Goal: Task Accomplishment & Management: Use online tool/utility

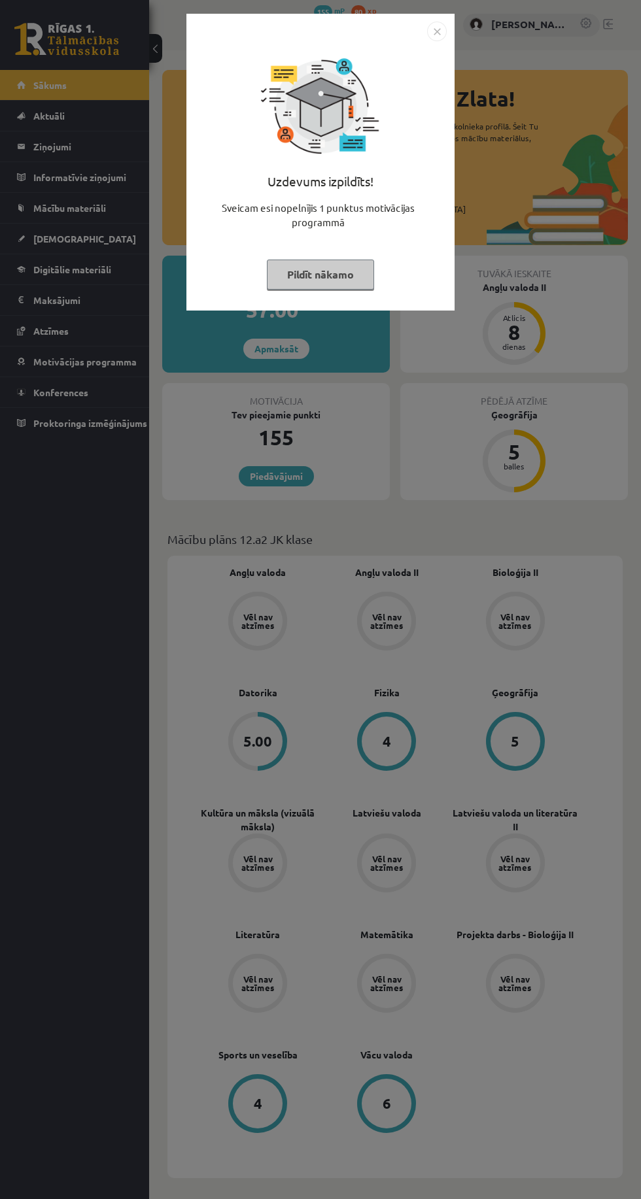
click at [428, 30] on img "Close" at bounding box center [437, 32] width 20 height 20
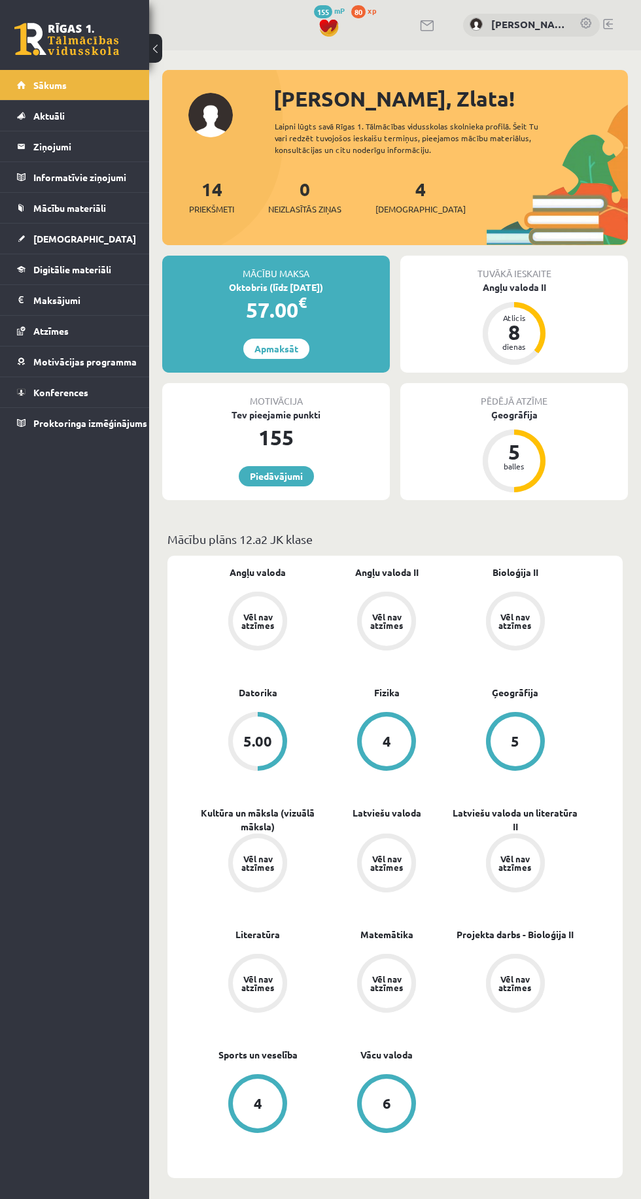
click at [50, 233] on span "[DEMOGRAPHIC_DATA]" at bounding box center [84, 239] width 103 height 12
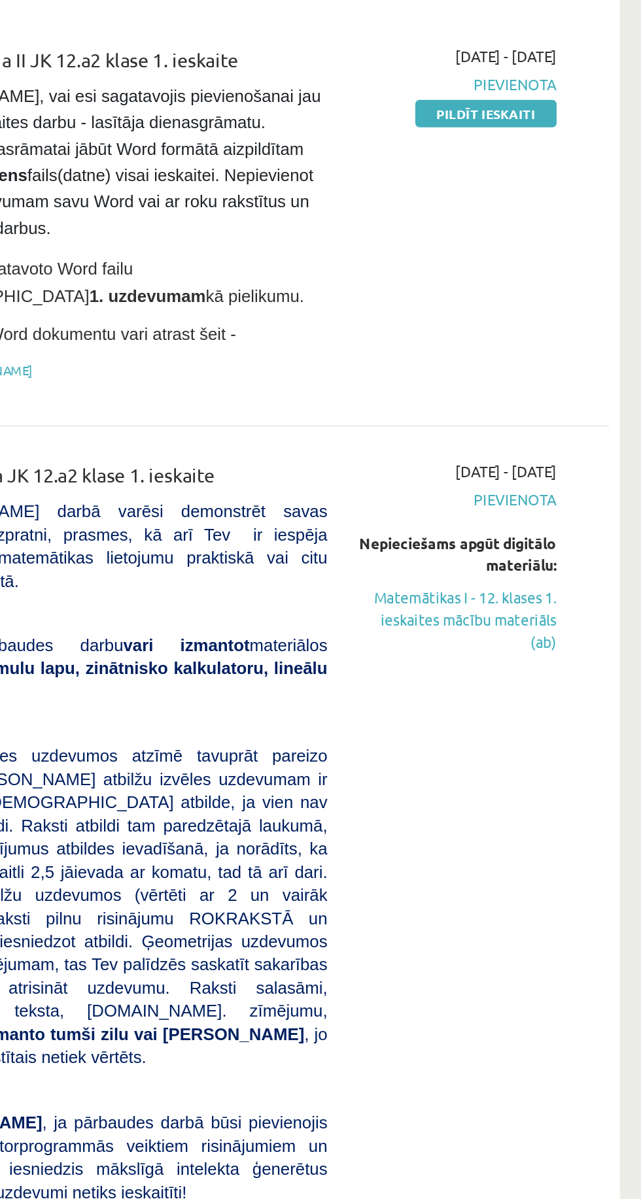
click at [559, 537] on link "Matemātikas I - 12. klases 1. ieskaites mācību materiāls (ab)" at bounding box center [527, 537] width 122 height 41
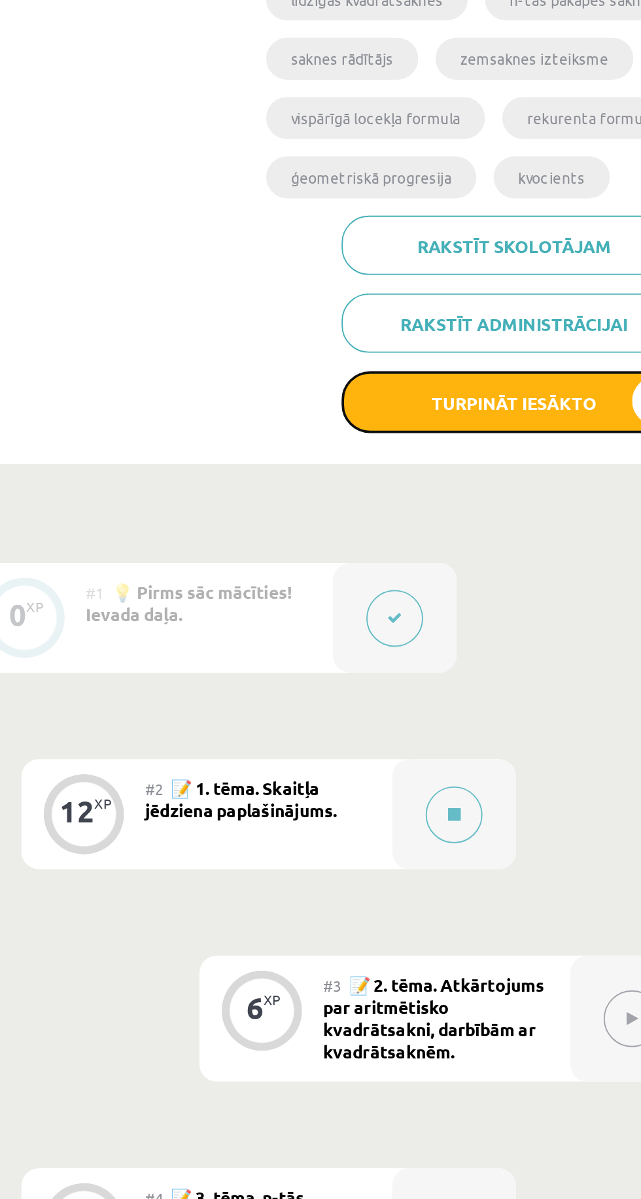
click at [530, 526] on button "Turpināt iesākto" at bounding box center [493, 538] width 183 height 33
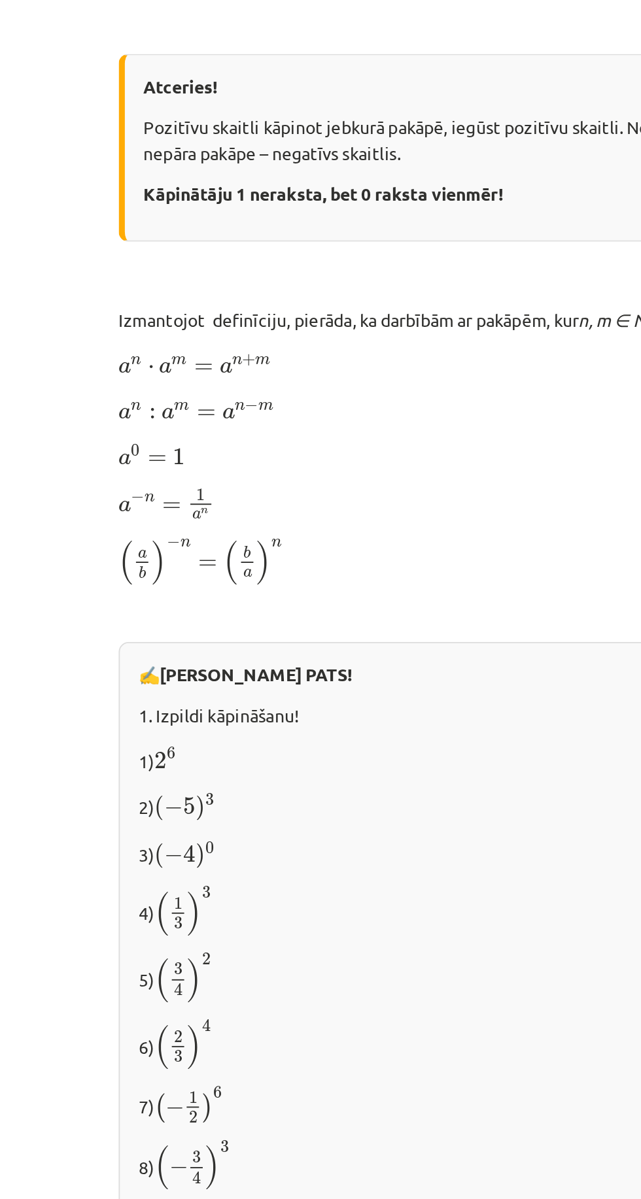
scroll to position [606, 0]
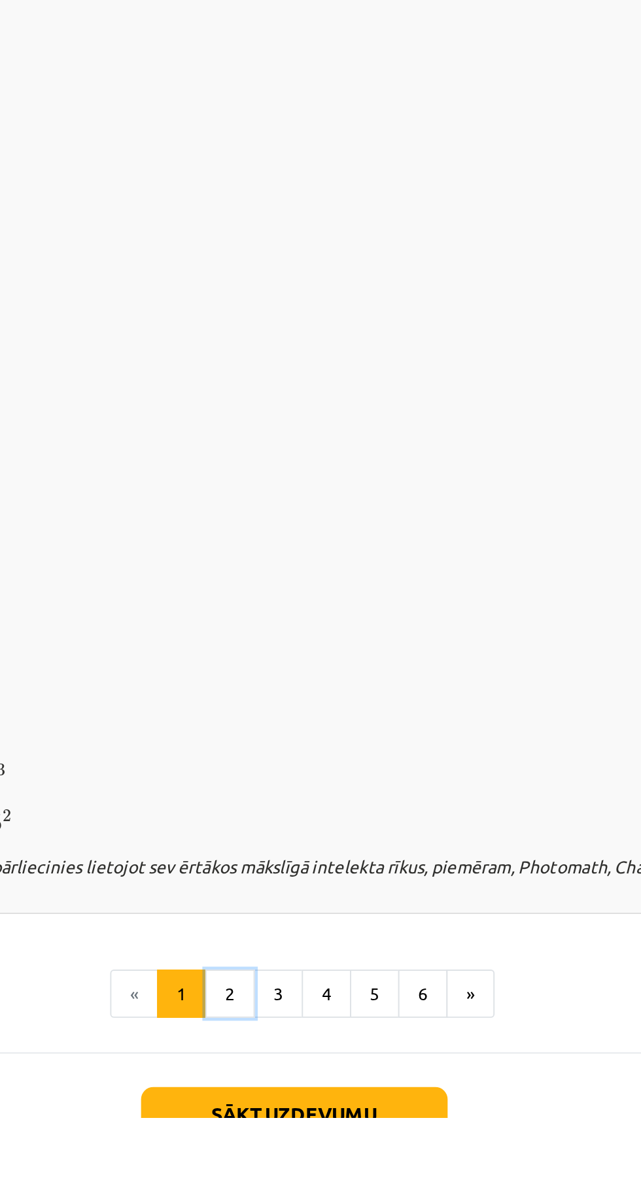
click at [279, 1133] on button "2" at bounding box center [286, 1134] width 26 height 26
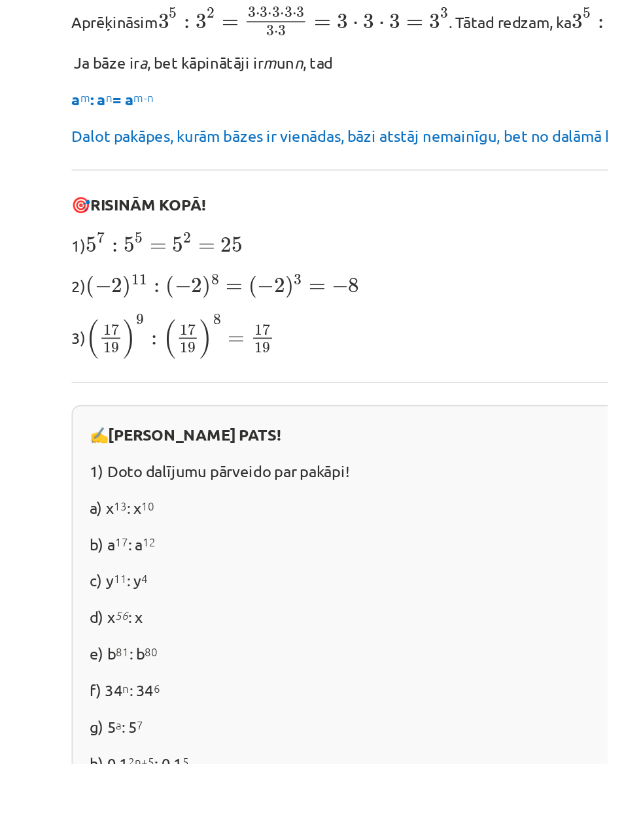
scroll to position [189, 0]
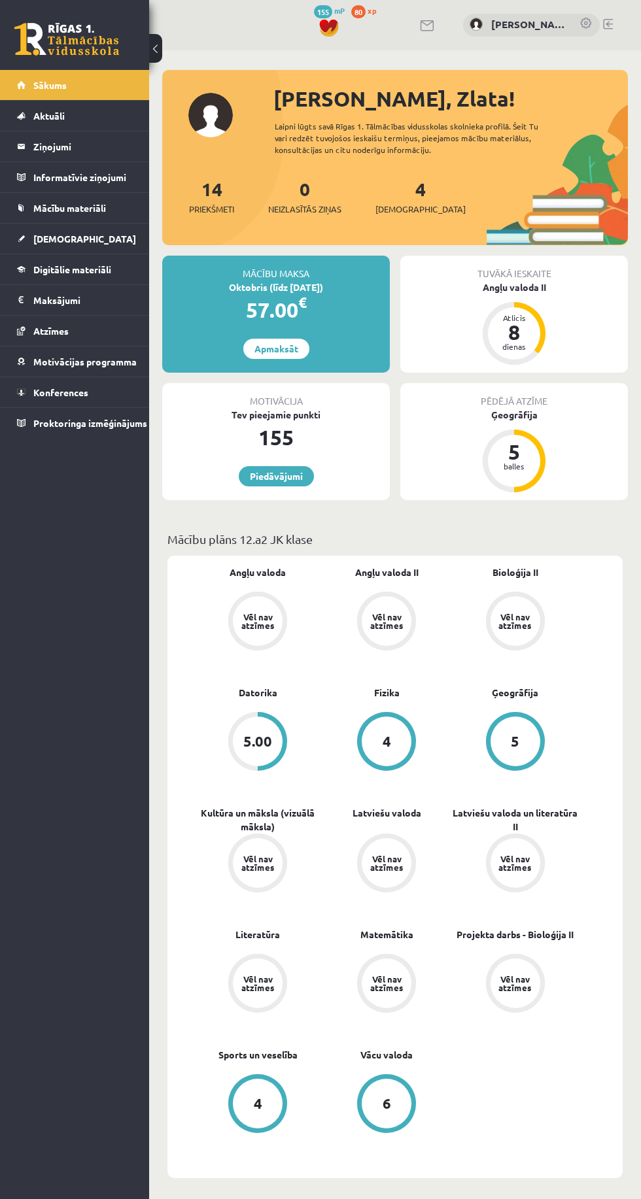
click at [33, 202] on span "Mācību materiāli" at bounding box center [69, 208] width 73 height 12
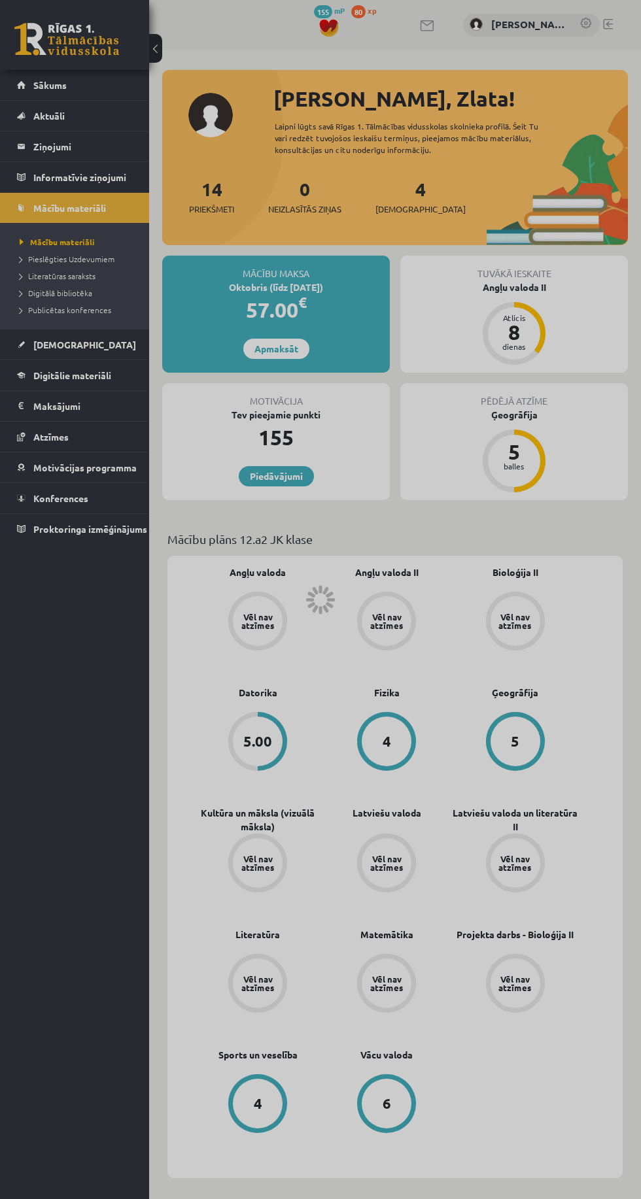
click at [45, 226] on ul "Mācību materiāli Pieslēgties Uzdevumiem Literatūras saraksts Digitālā bibliotēk…" at bounding box center [74, 276] width 149 height 106
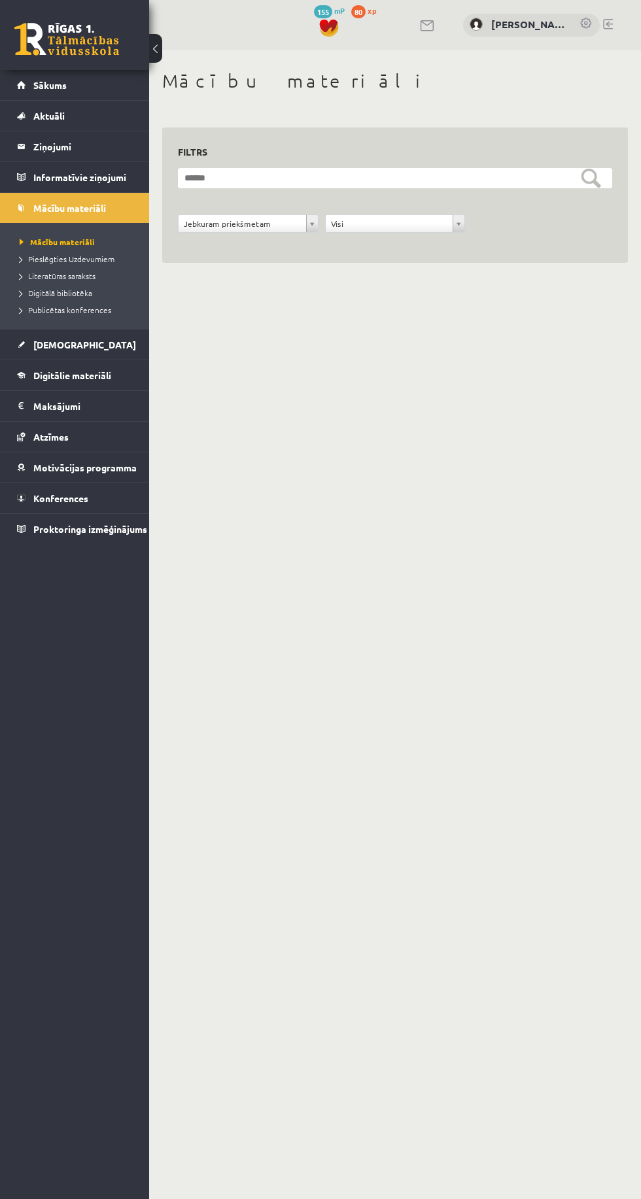
click at [26, 360] on link "Digitālie materiāli" at bounding box center [75, 375] width 116 height 30
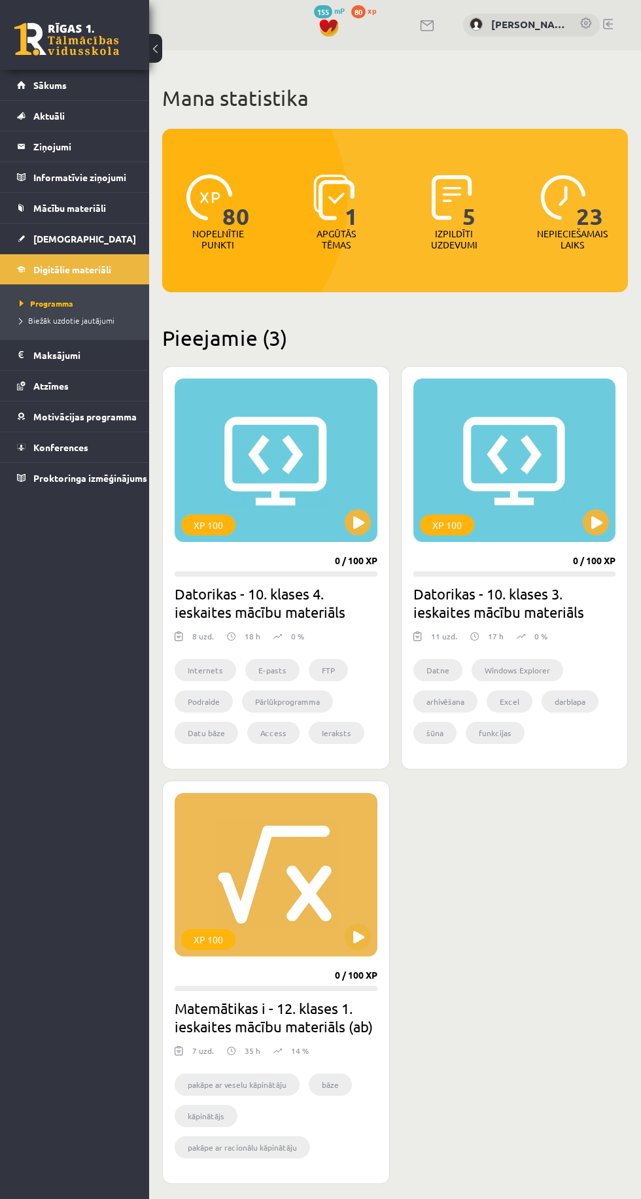
click at [45, 334] on ul "Programma Biežāk uzdotie jautājumi" at bounding box center [74, 311] width 149 height 55
click at [44, 236] on span "[DEMOGRAPHIC_DATA]" at bounding box center [84, 239] width 103 height 12
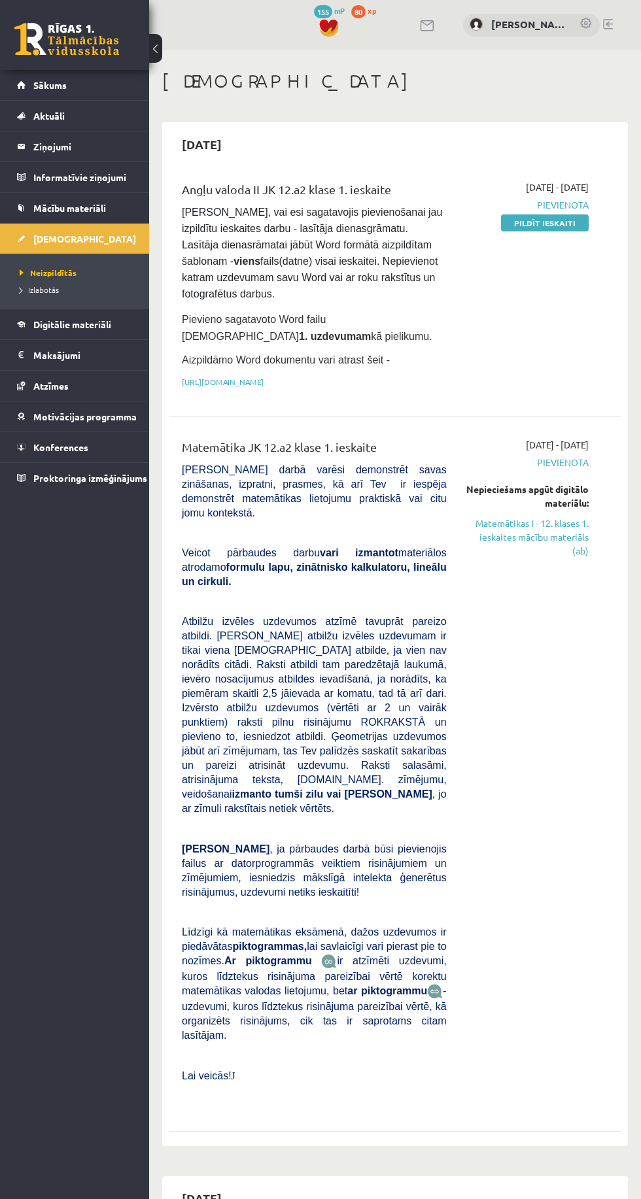
click at [575, 537] on link "Matemātikas I - 12. klases 1. ieskaites mācību materiāls (ab)" at bounding box center [527, 537] width 122 height 41
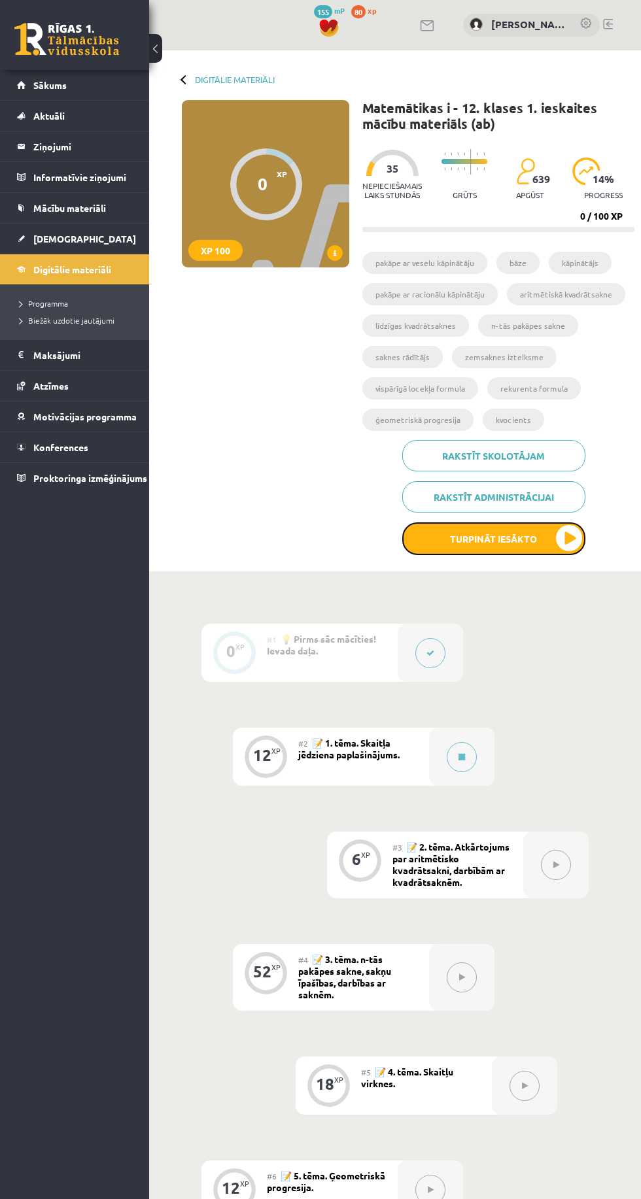
click at [539, 537] on button "Turpināt iesākto" at bounding box center [493, 538] width 183 height 33
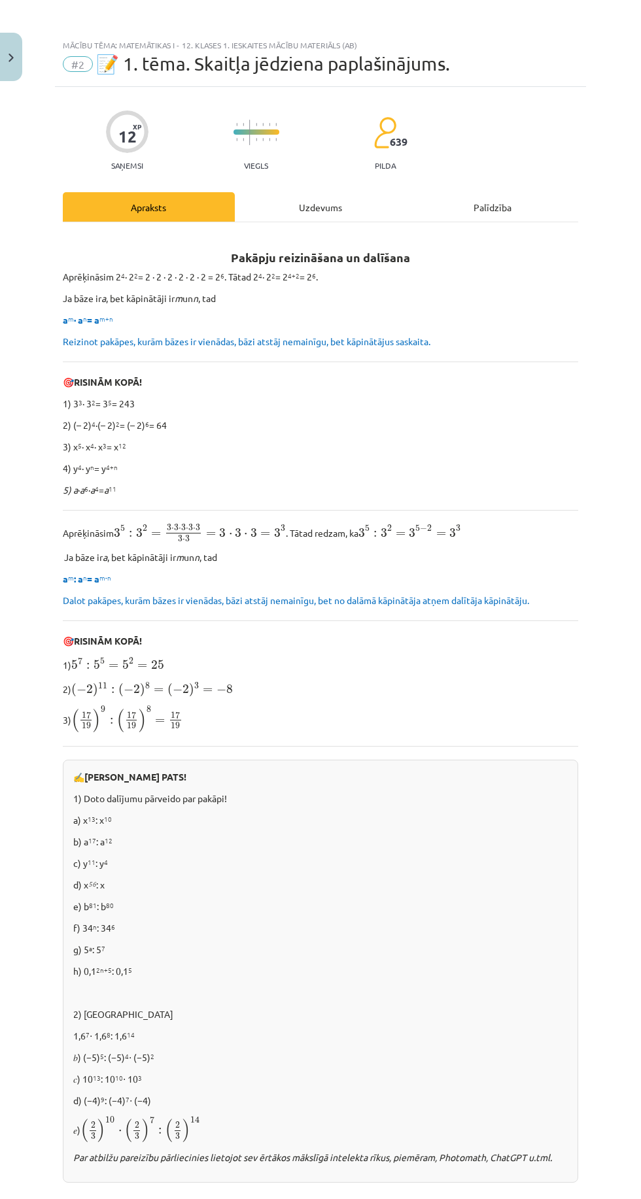
scroll to position [95, 0]
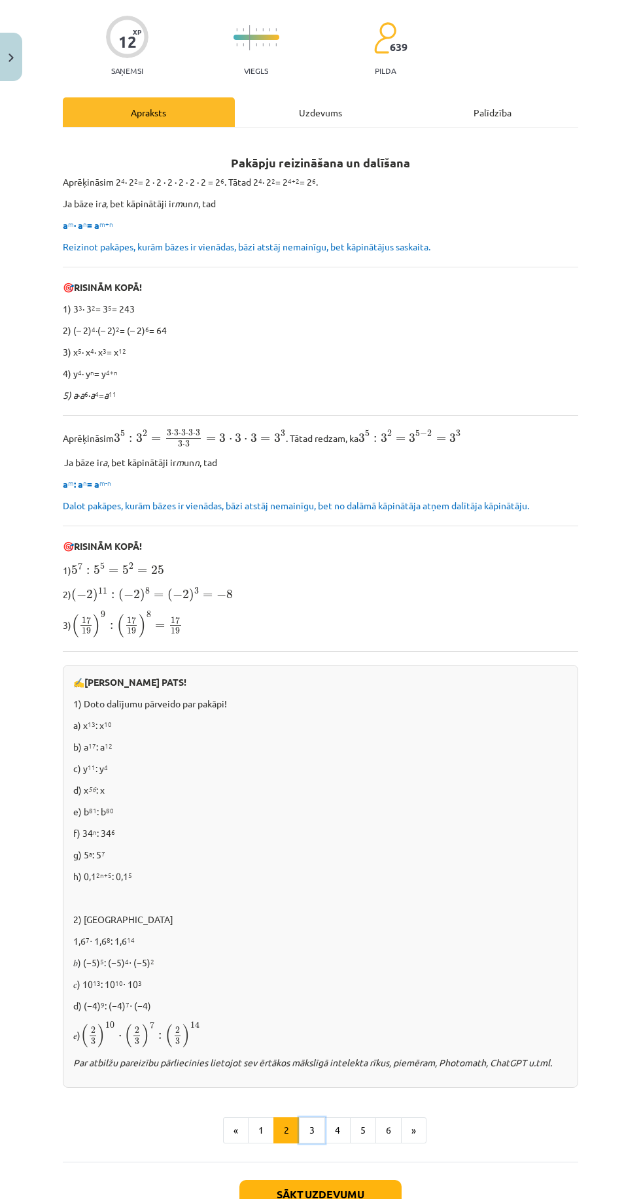
click at [312, 1127] on button "3" at bounding box center [312, 1131] width 26 height 26
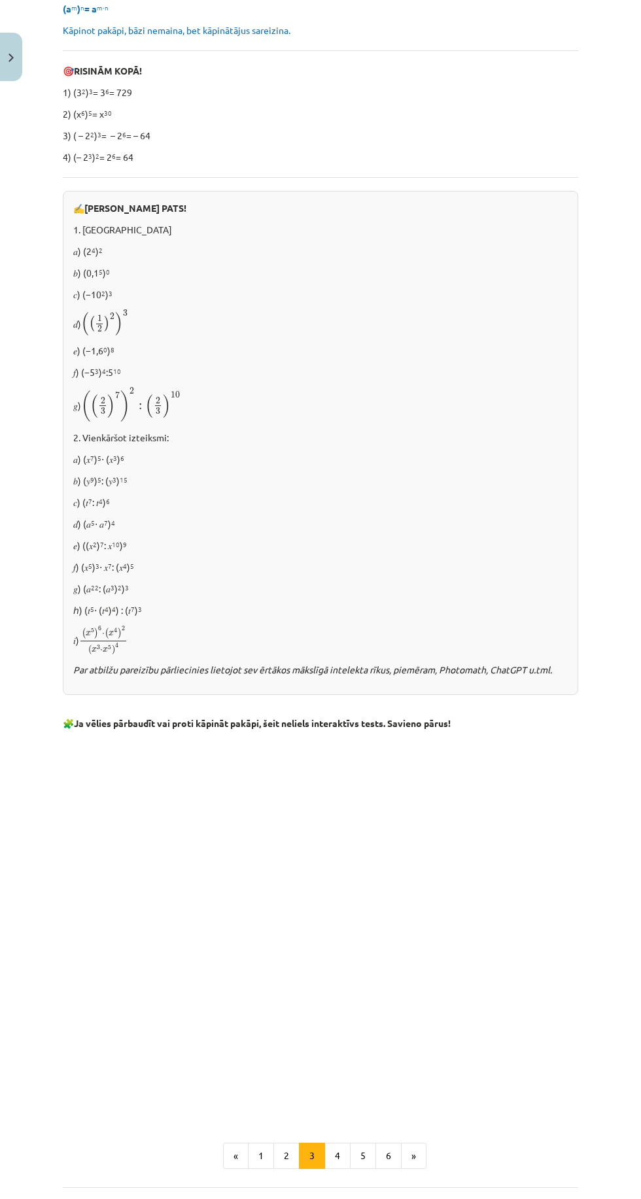
scroll to position [360, 0]
